Goal: Task Accomplishment & Management: Use online tool/utility

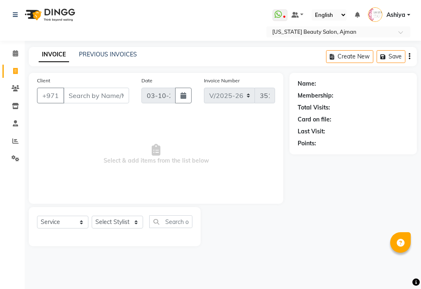
select select "637"
select select "service"
select select "92099"
click at [92, 216] on select "Select Stylist [PERSON_NAME] [PERSON_NAME] Ashiya Cashier [PERSON_NAME] [PERSON…" at bounding box center [117, 222] width 51 height 13
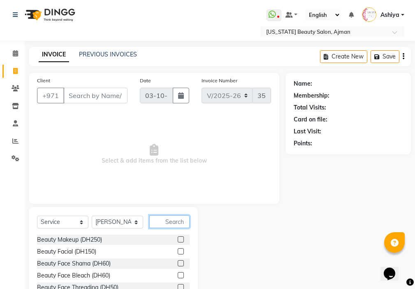
click at [183, 224] on input "text" at bounding box center [169, 221] width 40 height 13
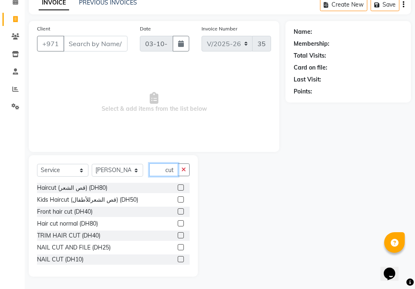
type input "cut"
click at [178, 246] on label at bounding box center [181, 247] width 6 height 6
click at [178, 246] on input "checkbox" at bounding box center [180, 247] width 5 height 5
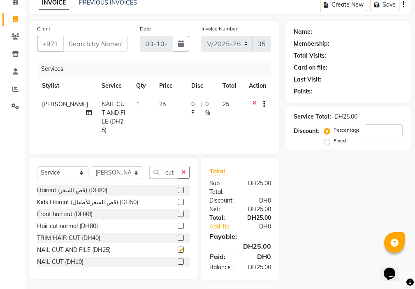
checkbox input "false"
click at [118, 167] on select "Select Stylist [PERSON_NAME] [PERSON_NAME] Ashiya Cashier [PERSON_NAME] [PERSON…" at bounding box center [117, 172] width 51 height 13
select select "9701"
click at [92, 166] on select "Select Stylist [PERSON_NAME] [PERSON_NAME] Ashiya Cashier [PERSON_NAME] [PERSON…" at bounding box center [117, 172] width 51 height 13
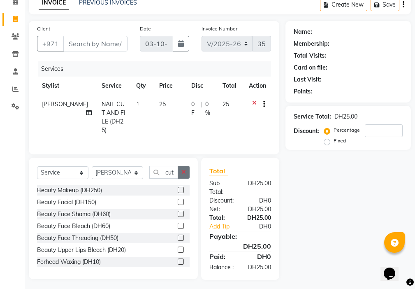
click at [182, 169] on icon "button" at bounding box center [183, 172] width 5 height 6
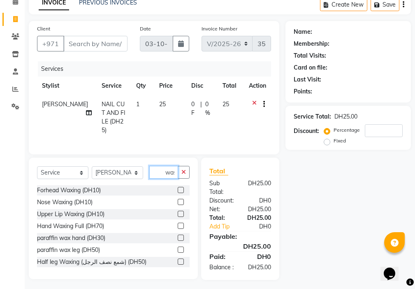
scroll to position [0, 2]
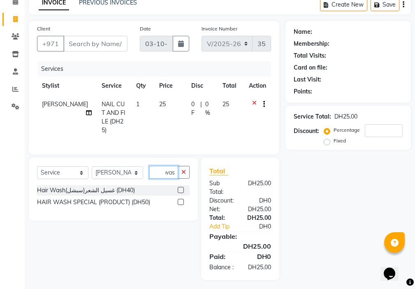
type input "was"
click at [181, 188] on label at bounding box center [181, 190] width 6 height 6
click at [181, 188] on input "checkbox" at bounding box center [180, 190] width 5 height 5
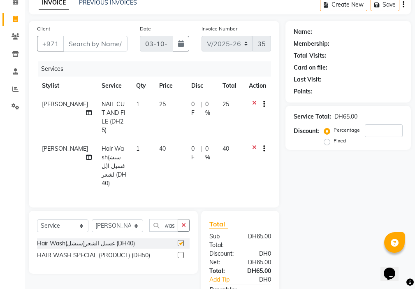
scroll to position [0, 0]
checkbox input "false"
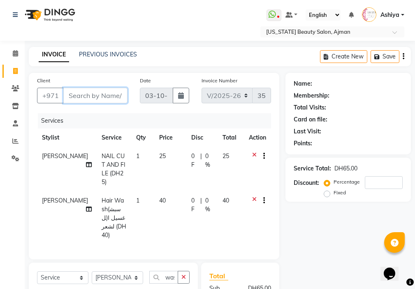
click at [84, 98] on input "Client" at bounding box center [95, 96] width 64 height 16
type input "5"
type input "0"
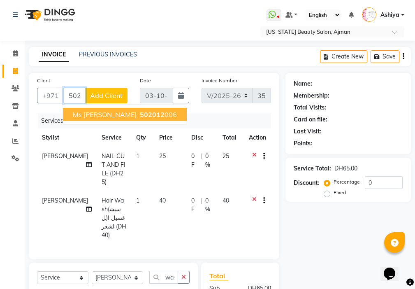
click at [140, 114] on span "502012" at bounding box center [152, 114] width 25 height 8
type input "502012006"
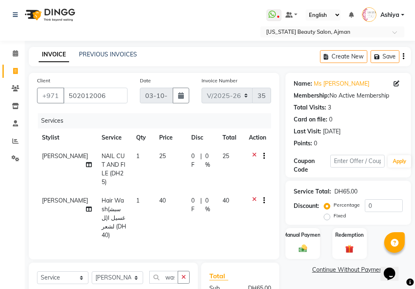
click at [301, 253] on img at bounding box center [303, 248] width 14 height 9
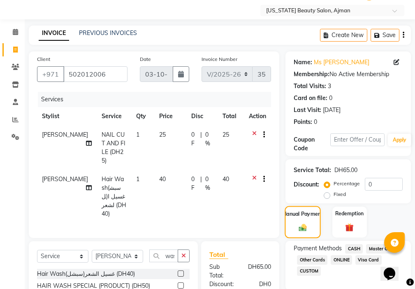
scroll to position [106, 0]
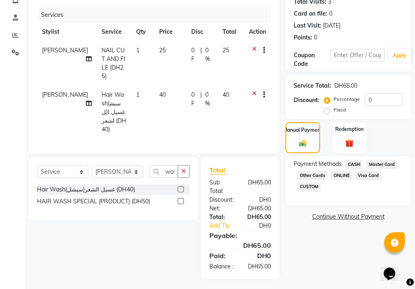
click at [366, 178] on span "Visa Card" at bounding box center [368, 175] width 26 height 9
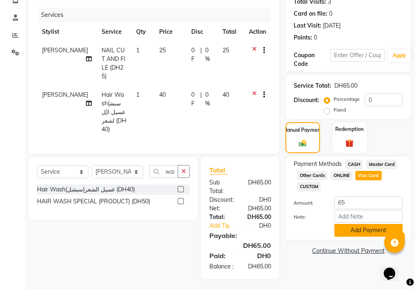
click at [363, 231] on button "Add Payment" at bounding box center [368, 230] width 68 height 13
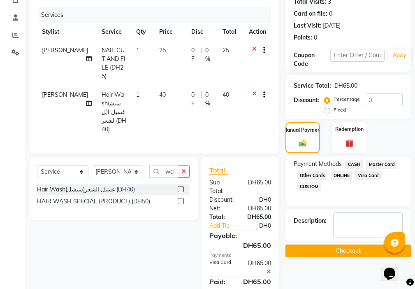
click at [324, 245] on button "Checkout" at bounding box center [347, 250] width 125 height 13
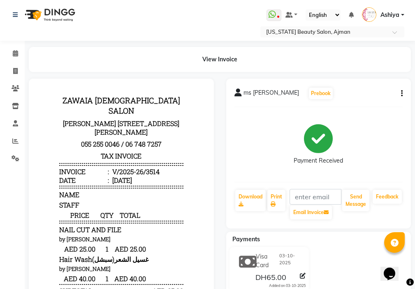
click at [30, 135] on div at bounding box center [121, 227] width 185 height 297
click at [9, 142] on span at bounding box center [15, 141] width 14 height 9
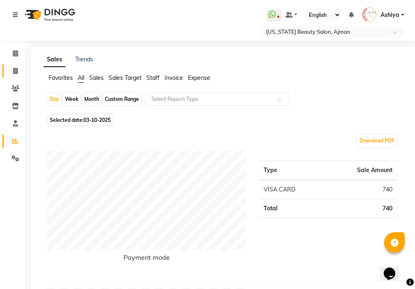
click at [14, 69] on icon at bounding box center [15, 71] width 5 height 6
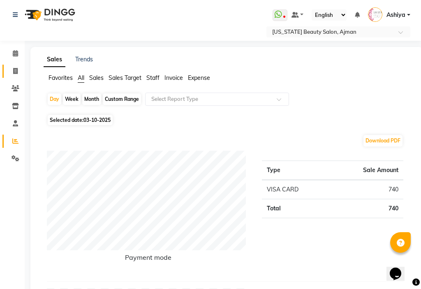
select select "637"
select select "service"
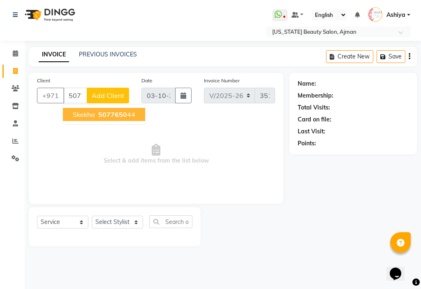
click at [118, 114] on span "5077650" at bounding box center [112, 114] width 29 height 8
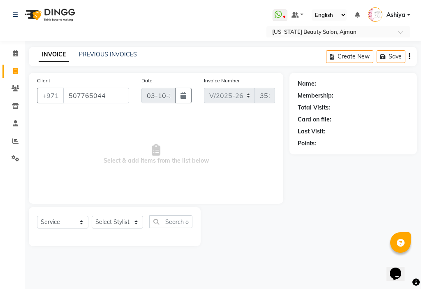
type input "507765044"
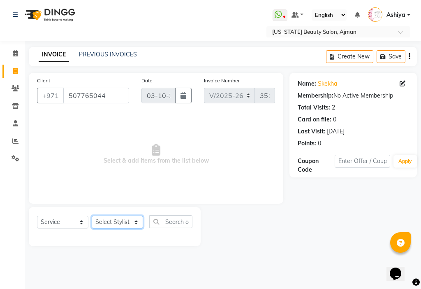
click at [111, 222] on select "Select Stylist [PERSON_NAME] [PERSON_NAME] Ashiya Cashier [PERSON_NAME] [PERSON…" at bounding box center [117, 222] width 51 height 13
select select "69766"
click at [92, 216] on select "Select Stylist [PERSON_NAME] [PERSON_NAME] Ashiya Cashier [PERSON_NAME] [PERSON…" at bounding box center [117, 222] width 51 height 13
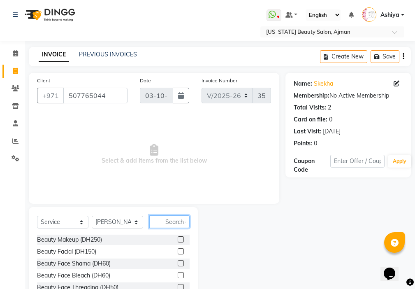
click at [175, 220] on input "text" at bounding box center [169, 221] width 40 height 13
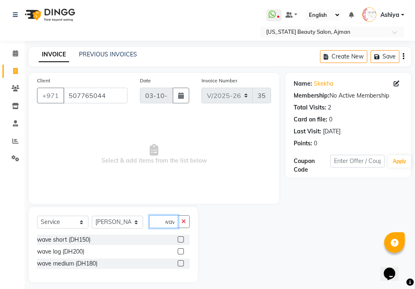
type input "wav"
click at [186, 219] on icon "button" at bounding box center [183, 221] width 5 height 6
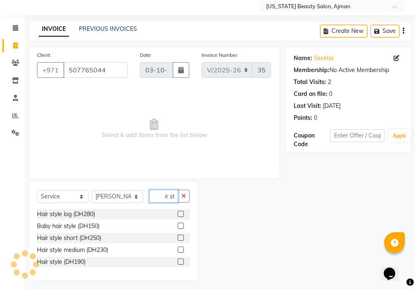
scroll to position [29, 0]
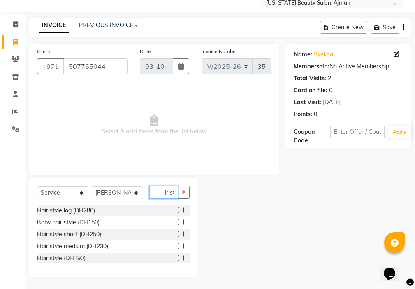
type input "hair st"
click at [181, 258] on label at bounding box center [181, 258] width 6 height 6
click at [181, 258] on input "checkbox" at bounding box center [180, 257] width 5 height 5
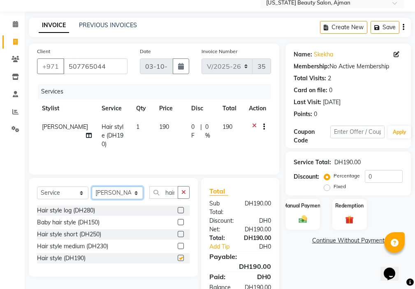
click at [111, 195] on select "Select Stylist [PERSON_NAME] [PERSON_NAME] Ashiya Cashier [PERSON_NAME] [PERSON…" at bounding box center [117, 192] width 51 height 13
checkbox input "false"
select select "68424"
click at [92, 186] on select "Select Stylist [PERSON_NAME] [PERSON_NAME] Ashiya Cashier [PERSON_NAME] [PERSON…" at bounding box center [117, 192] width 51 height 13
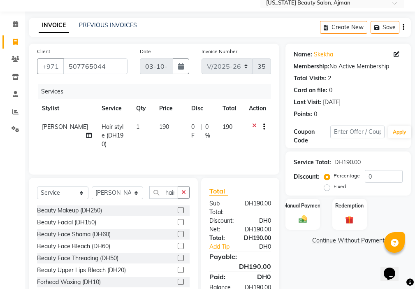
click at [178, 210] on label at bounding box center [181, 210] width 6 height 6
click at [178, 210] on input "checkbox" at bounding box center [180, 210] width 5 height 5
checkbox input "true"
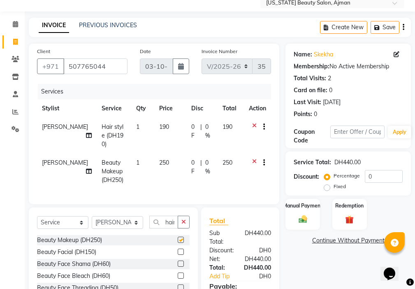
click at [163, 160] on td "250" at bounding box center [170, 171] width 32 height 36
select select "68424"
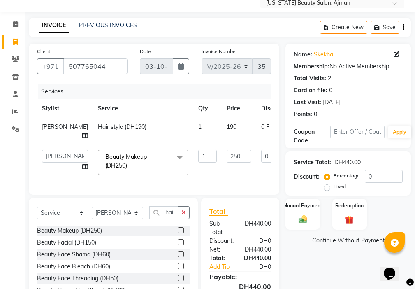
checkbox input "false"
click at [227, 154] on input "250" at bounding box center [239, 156] width 25 height 13
click at [227, 155] on input "250" at bounding box center [239, 156] width 25 height 13
type input "2"
type input "190"
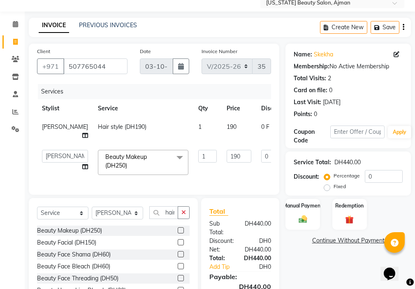
click at [213, 174] on tr "[PERSON_NAME] [PERSON_NAME] Ashiya Cashier [PERSON_NAME] [PERSON_NAME] [PERSON_…" at bounding box center [210, 162] width 346 height 35
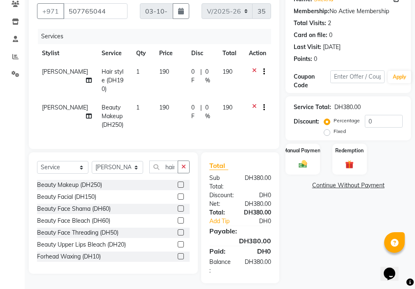
scroll to position [88, 0]
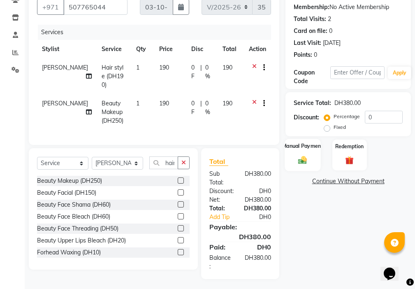
click at [304, 161] on img at bounding box center [303, 160] width 14 height 10
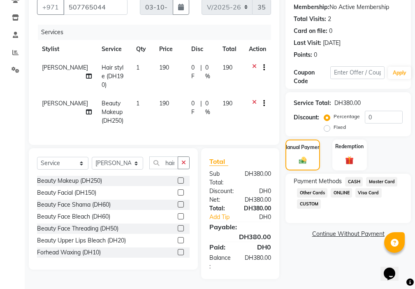
click at [386, 183] on span "Master Card" at bounding box center [381, 181] width 31 height 9
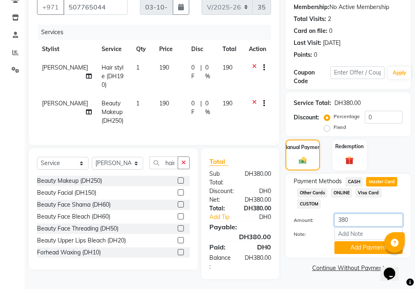
click at [348, 221] on input "380" at bounding box center [368, 219] width 68 height 13
type input "3"
type input "100"
click at [352, 253] on button "Add Payment" at bounding box center [368, 247] width 68 height 13
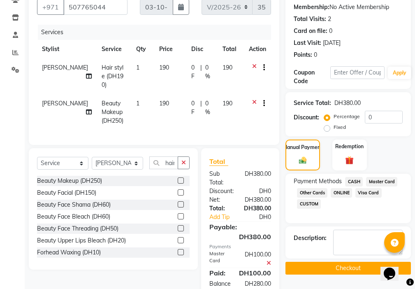
click at [353, 179] on span "CASH" at bounding box center [354, 181] width 18 height 9
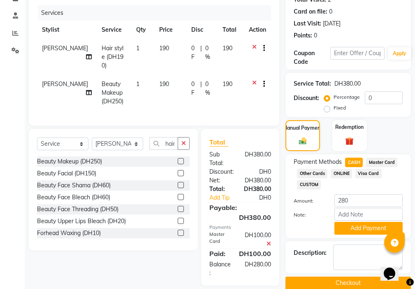
scroll to position [121, 0]
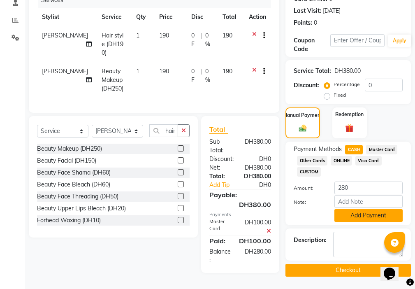
click at [376, 217] on button "Add Payment" at bounding box center [368, 215] width 68 height 13
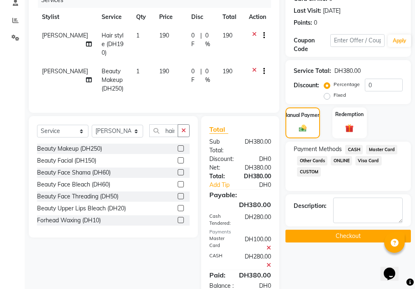
click at [341, 236] on button "Checkout" at bounding box center [347, 236] width 125 height 13
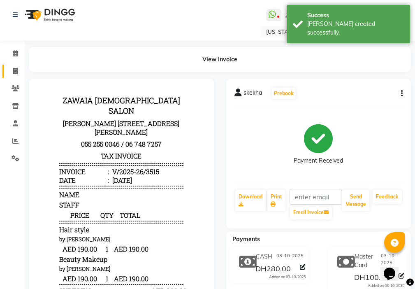
click at [14, 73] on icon at bounding box center [15, 71] width 5 height 6
select select "service"
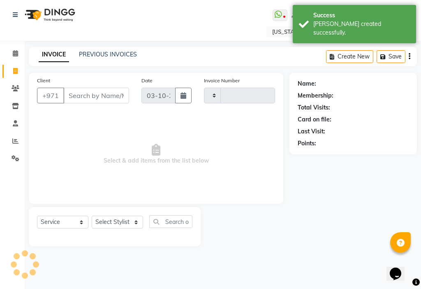
type input "3516"
select select "637"
